Goal: Task Accomplishment & Management: Complete application form

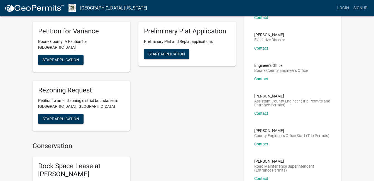
scroll to position [195, 0]
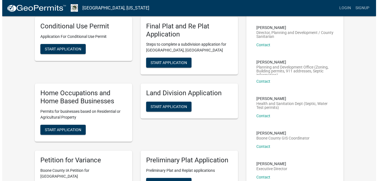
scroll to position [0, 0]
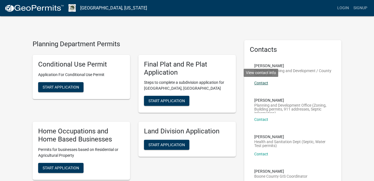
click at [266, 82] on link "Contact" at bounding box center [261, 83] width 14 height 4
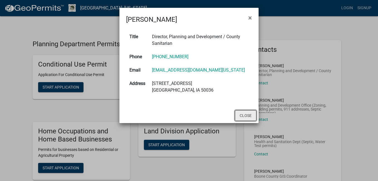
click at [249, 116] on button "Close" at bounding box center [245, 115] width 21 height 11
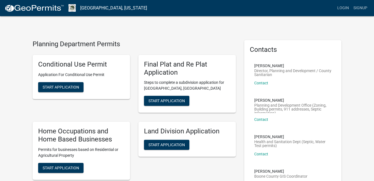
click at [69, 90] on button "Start Application" at bounding box center [60, 87] width 45 height 10
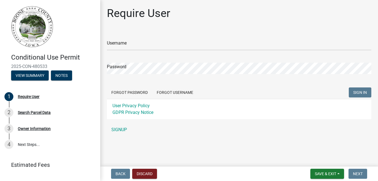
click at [221, 89] on div "Forgot Password Forgot Username SIGN IN" at bounding box center [239, 92] width 265 height 11
click at [354, 30] on div "Require User Username Password Forgot Password Forgot Username SIGN IN User Pri…" at bounding box center [239, 74] width 273 height 134
